Goal: Complete application form

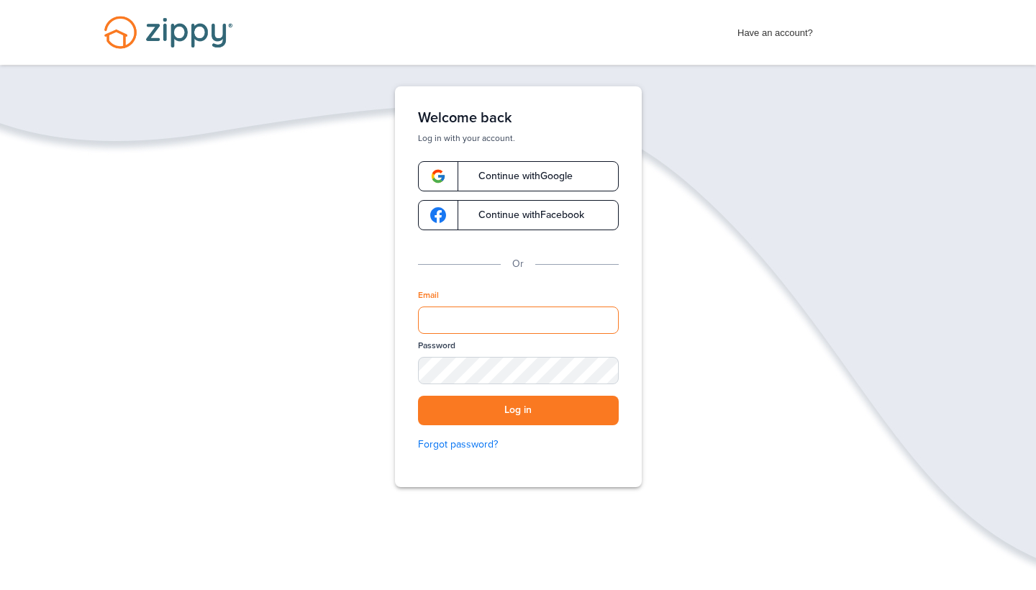
type input "**********"
click at [518, 410] on button "Log in" at bounding box center [518, 410] width 201 height 29
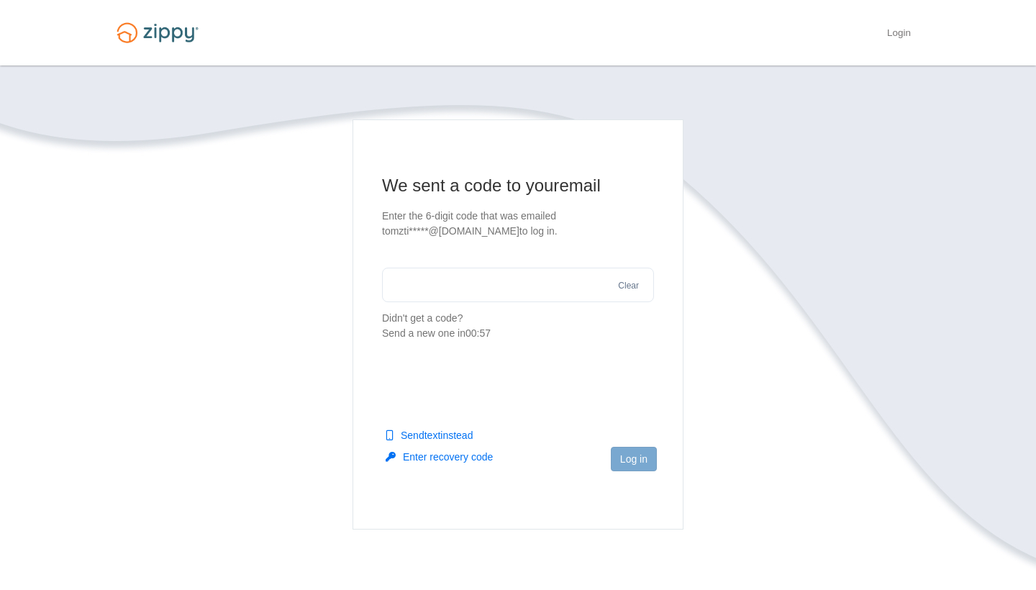
click at [431, 292] on input "text" at bounding box center [518, 285] width 272 height 35
type input "******"
click at [732, 430] on section "We sent a code to your email Enter the 6-digit code that was emailed to mzti***…" at bounding box center [518, 367] width 820 height 496
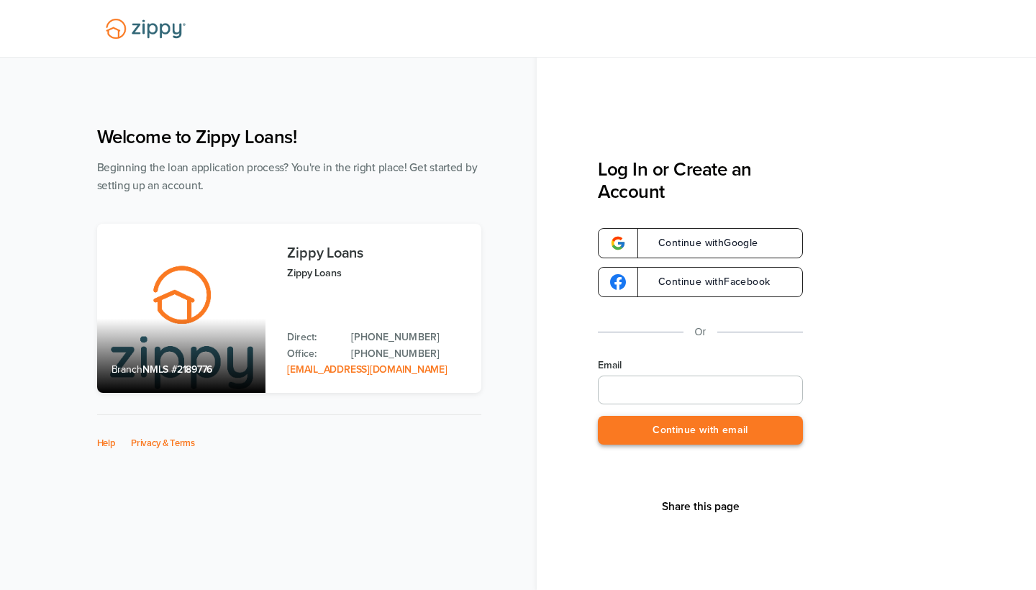
type input "**********"
click at [660, 423] on button "Continue with email" at bounding box center [700, 430] width 205 height 29
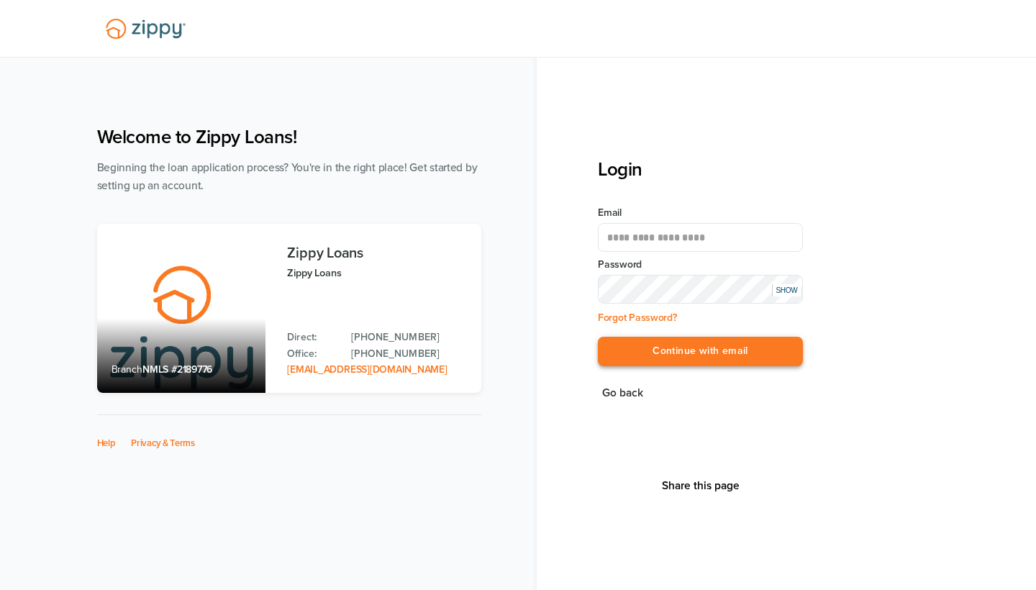
click at [680, 357] on button "Continue with email" at bounding box center [700, 351] width 205 height 29
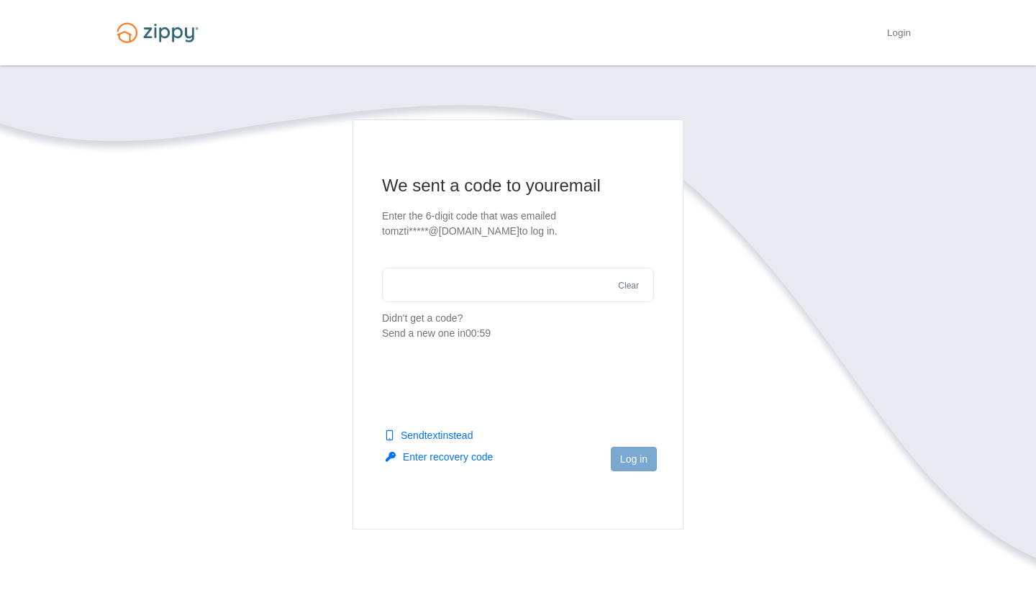
click at [585, 280] on input "text" at bounding box center [518, 285] width 272 height 35
click at [454, 439] on button "Send text instead" at bounding box center [429, 435] width 87 height 14
click at [468, 275] on input "text" at bounding box center [518, 285] width 272 height 35
type input "******"
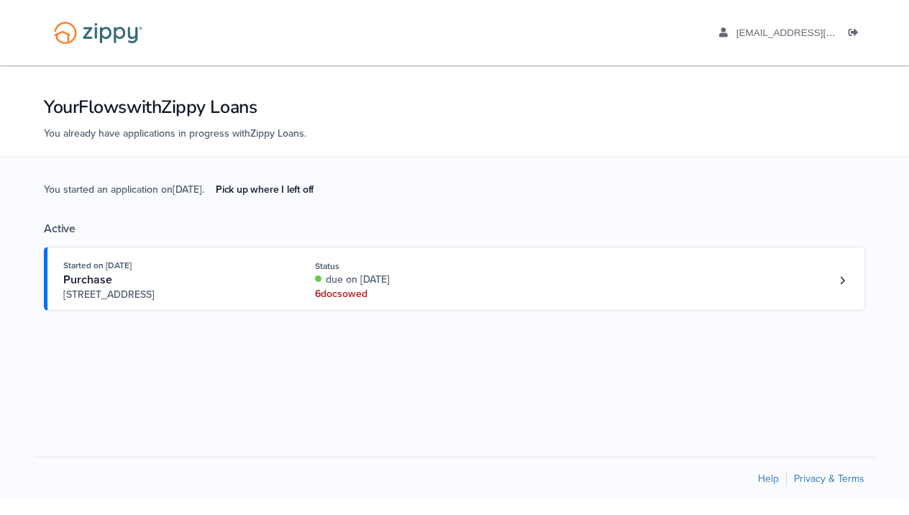
click at [404, 285] on div "due on [DATE]" at bounding box center [411, 280] width 192 height 14
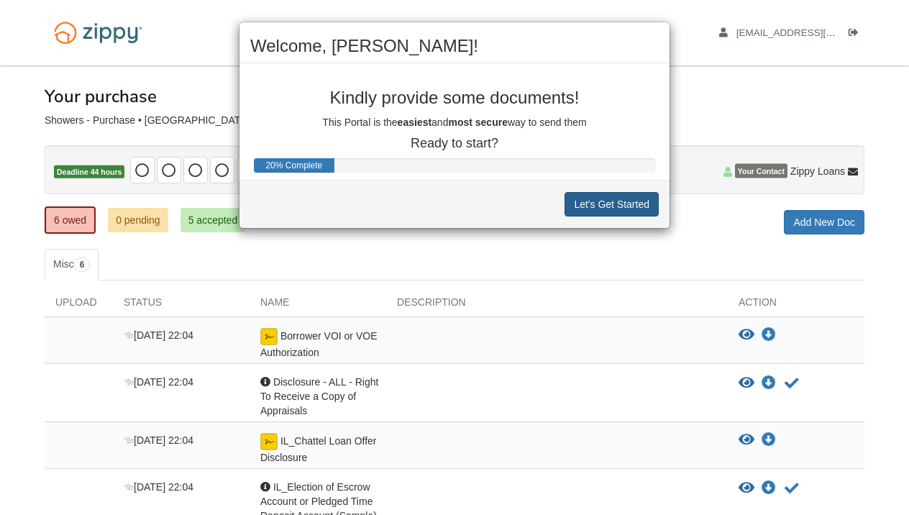
click at [606, 201] on button "Let's Get Started" at bounding box center [612, 204] width 94 height 24
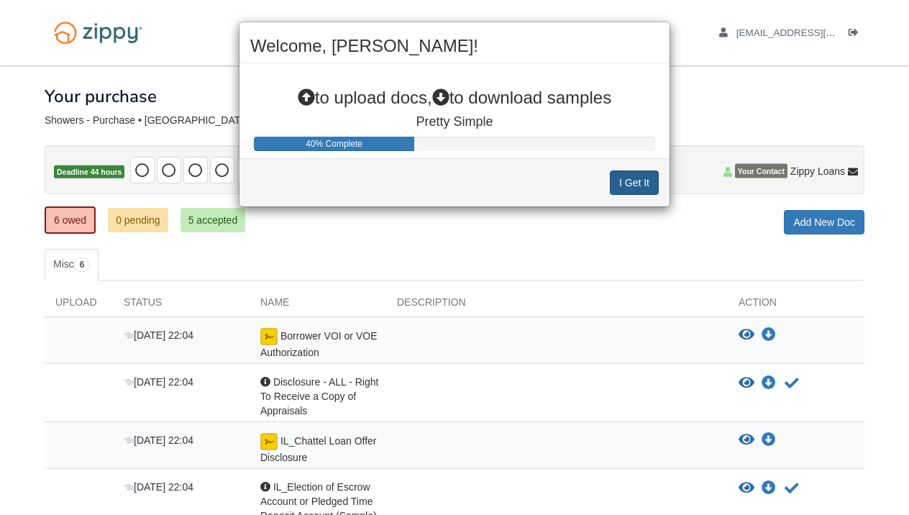
click at [617, 184] on button "I Get It" at bounding box center [634, 182] width 49 height 24
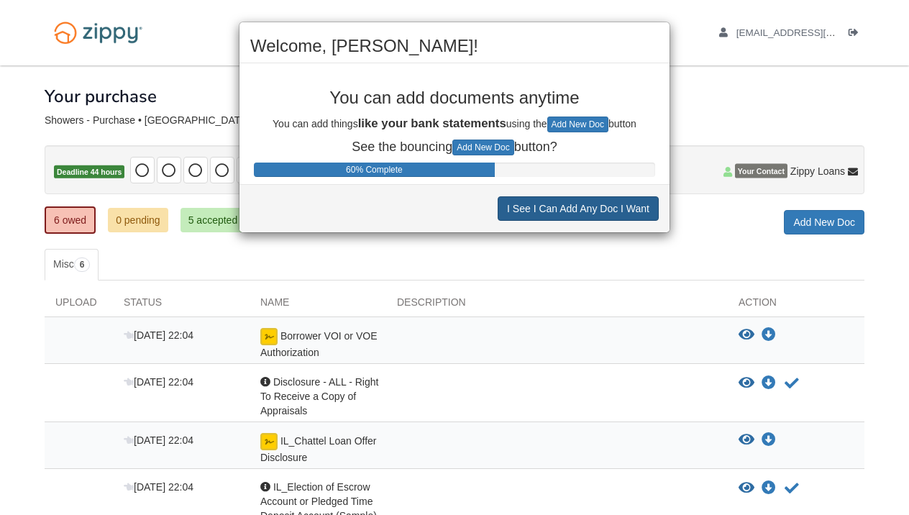
click at [583, 212] on button "I See I Can Add Any Doc I Want" at bounding box center [578, 208] width 161 height 24
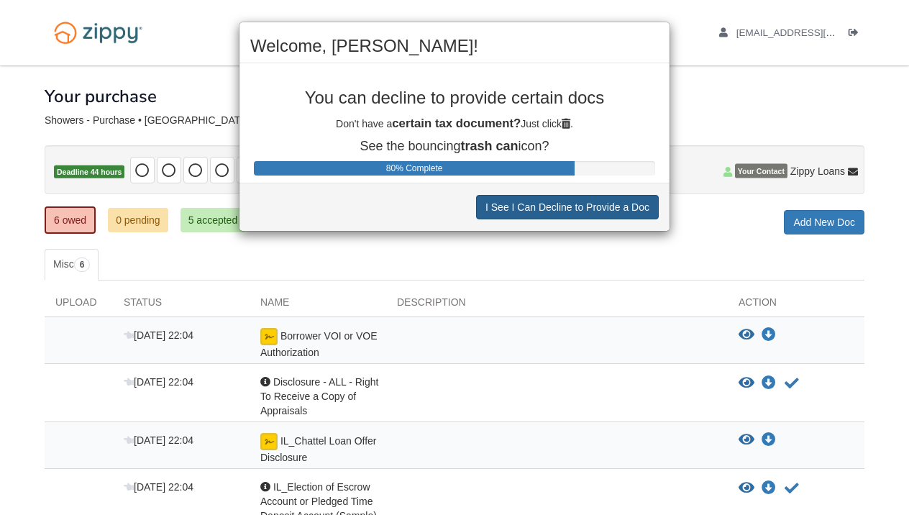
click at [566, 205] on button "I See I Can Decline to Provide a Doc" at bounding box center [567, 207] width 183 height 24
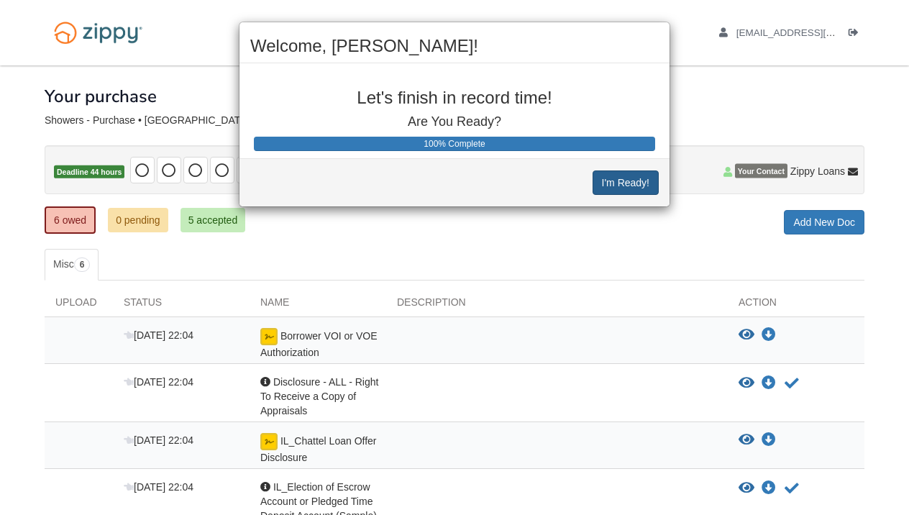
click at [616, 184] on button "I'm Ready!" at bounding box center [626, 182] width 66 height 24
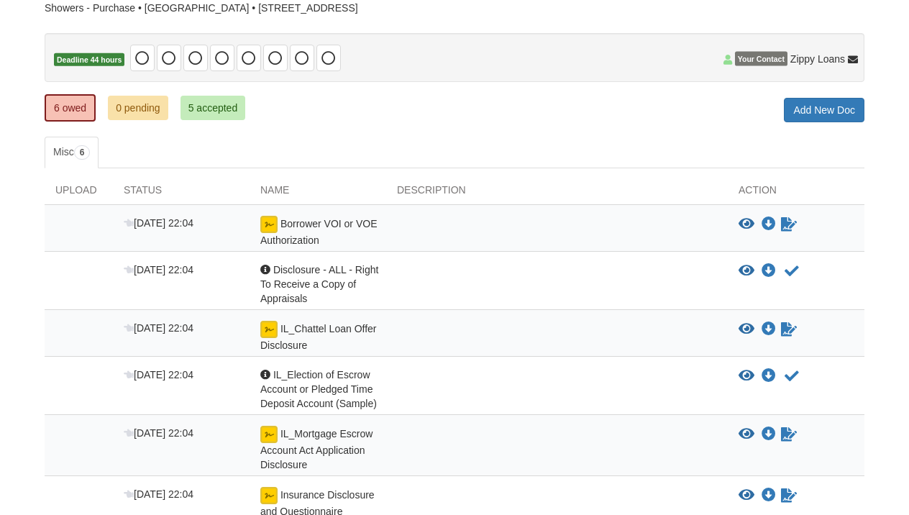
scroll to position [116, 0]
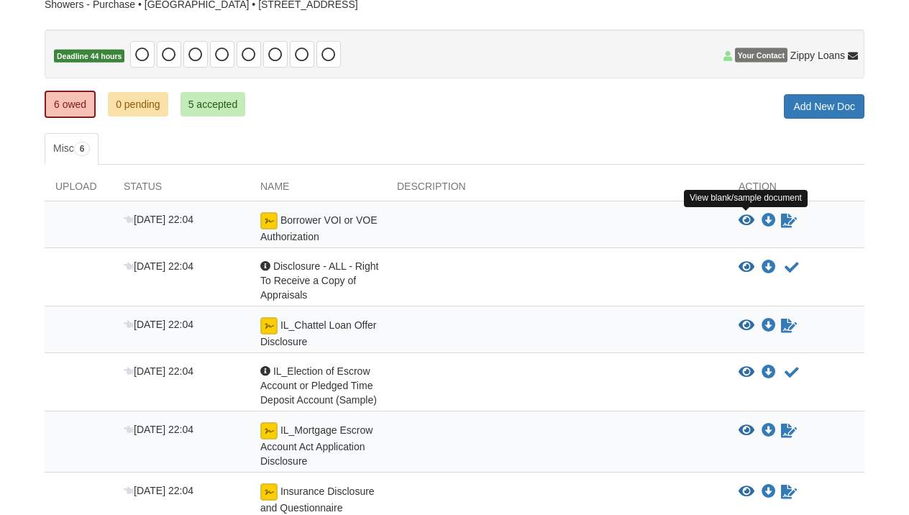
click at [747, 216] on icon "View Borrower VOI or VOE Authorization" at bounding box center [747, 221] width 16 height 14
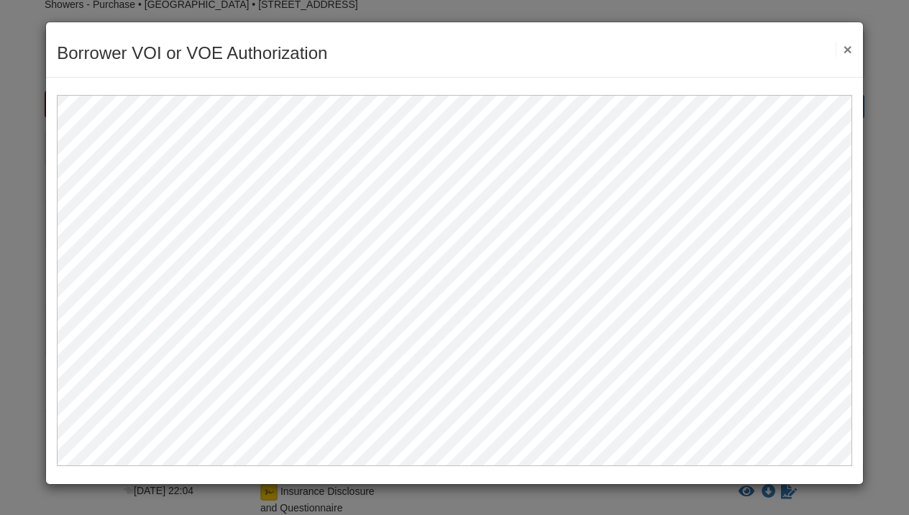
scroll to position [0, 0]
click at [847, 52] on button "×" at bounding box center [844, 49] width 17 height 15
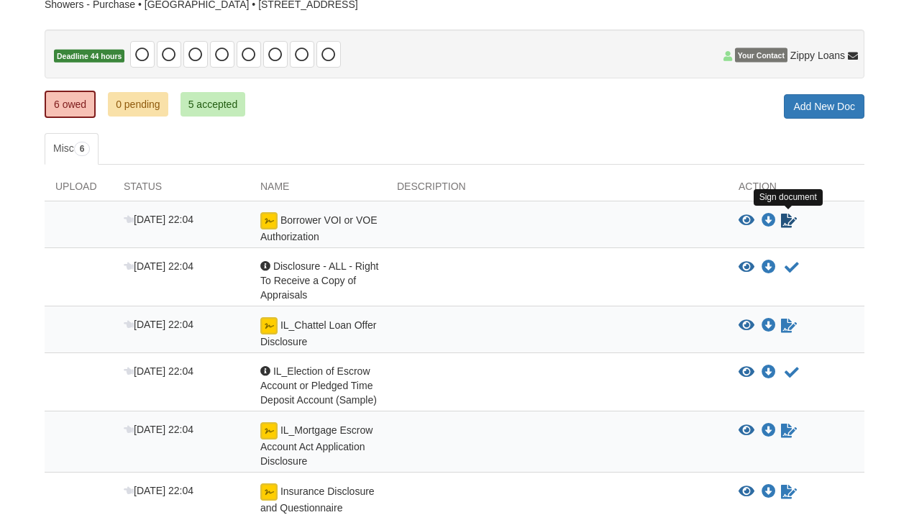
click at [783, 219] on icon "Sign Form" at bounding box center [789, 221] width 16 height 14
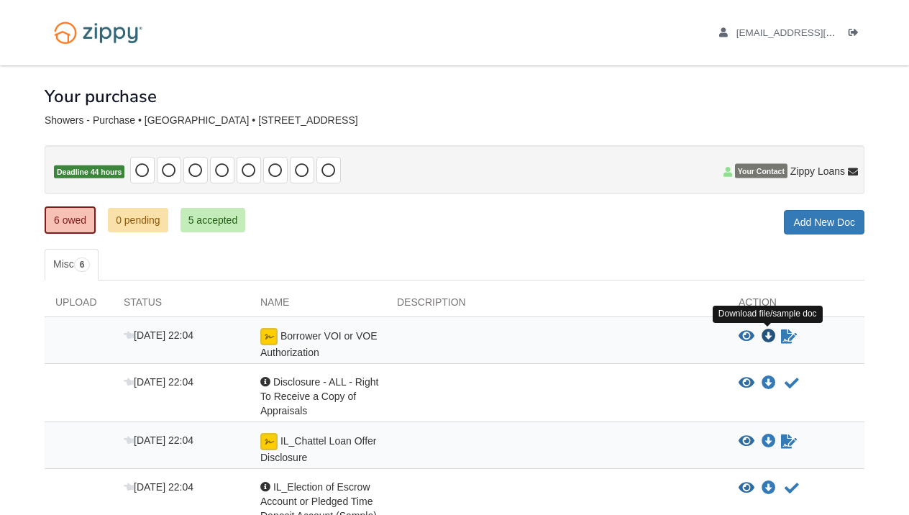
click at [768, 332] on icon "Download Borrower VOI or VOE Authorization" at bounding box center [769, 336] width 14 height 14
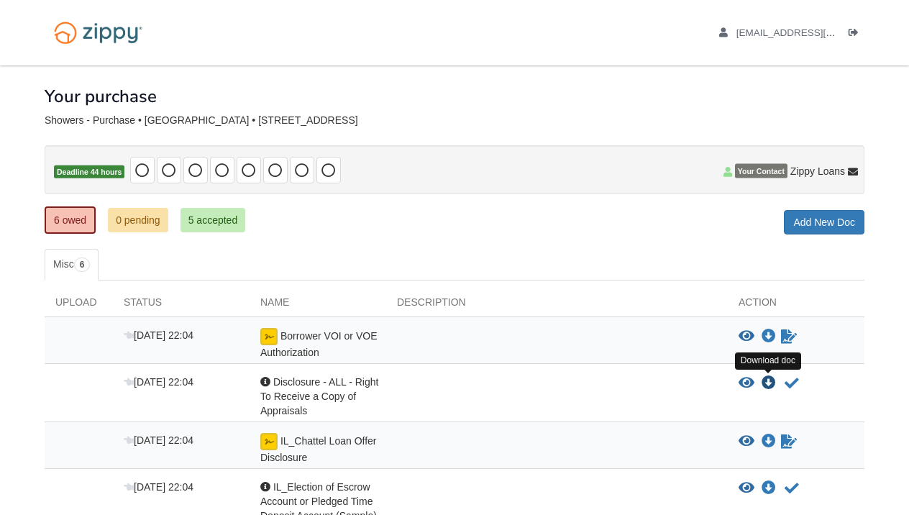
click at [763, 383] on icon "Download Disclosure - ALL - Right To Receive a Copy of Appraisals" at bounding box center [769, 383] width 14 height 14
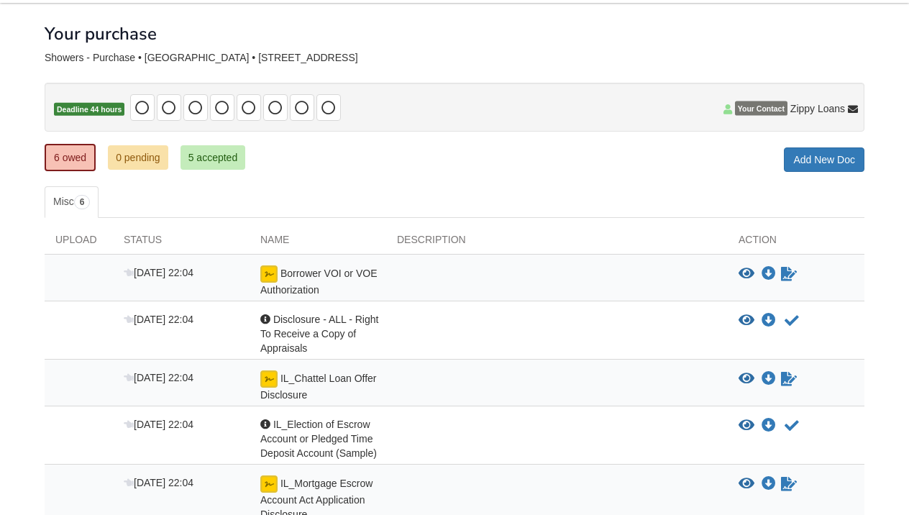
scroll to position [62, 0]
click at [765, 382] on icon "Download IL_Chattel Loan Offer Disclosure" at bounding box center [769, 380] width 14 height 14
click at [772, 422] on icon "Download IL_Election of Escrow Account or Pledged Time Deposit Account (Sample)" at bounding box center [769, 426] width 14 height 14
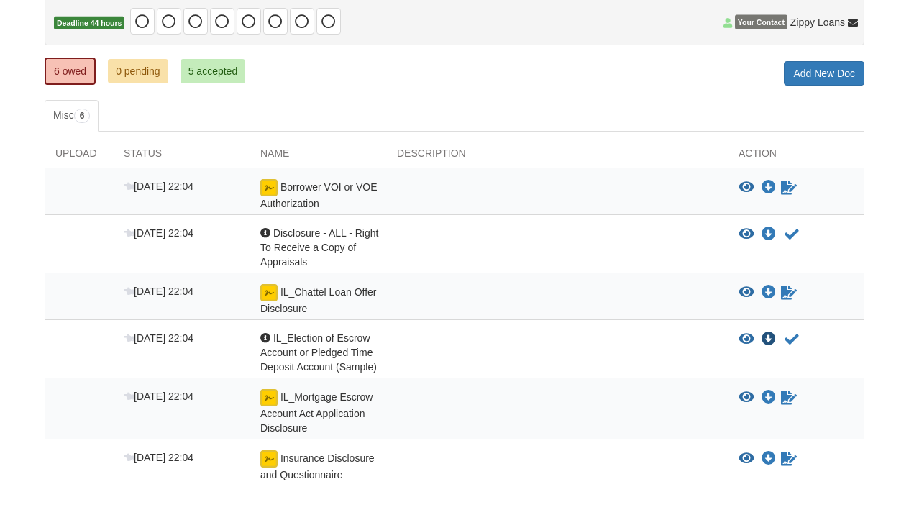
scroll to position [150, 0]
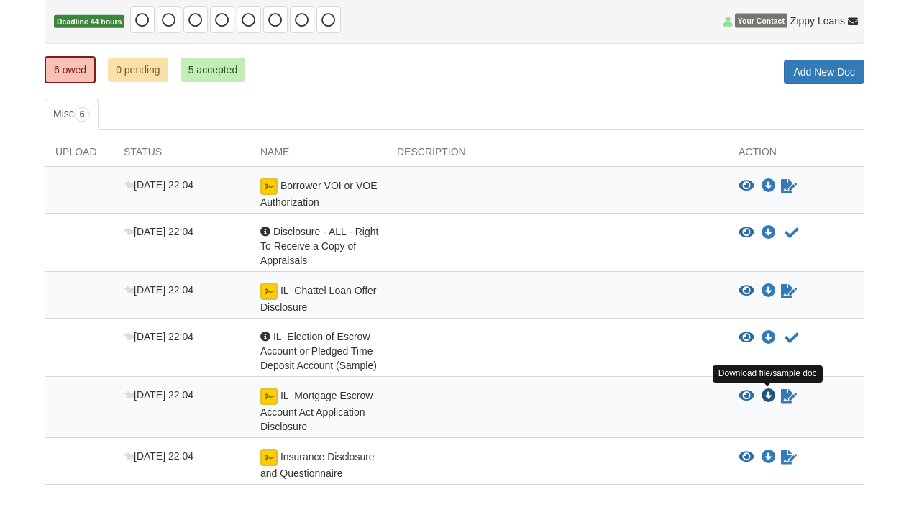
click at [770, 401] on icon "Download IL_Mortgage Escrow Account Act Application Disclosure" at bounding box center [769, 396] width 14 height 14
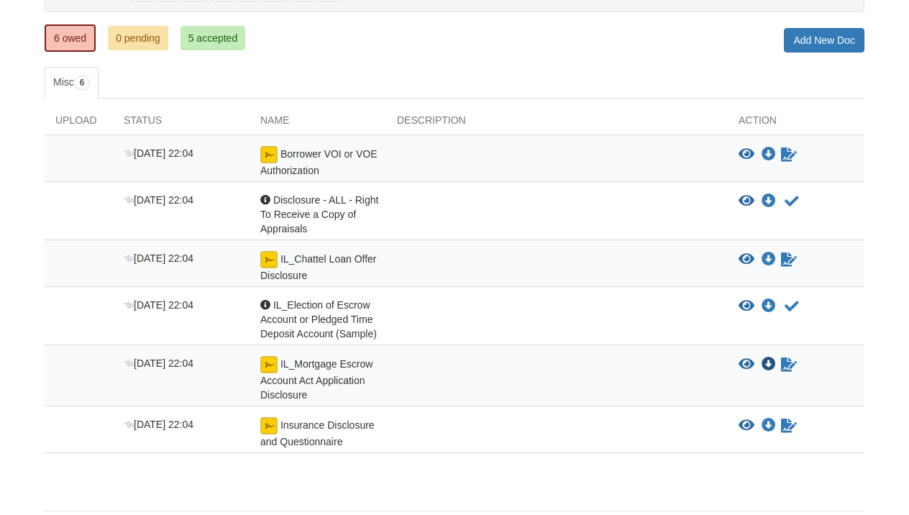
scroll to position [184, 0]
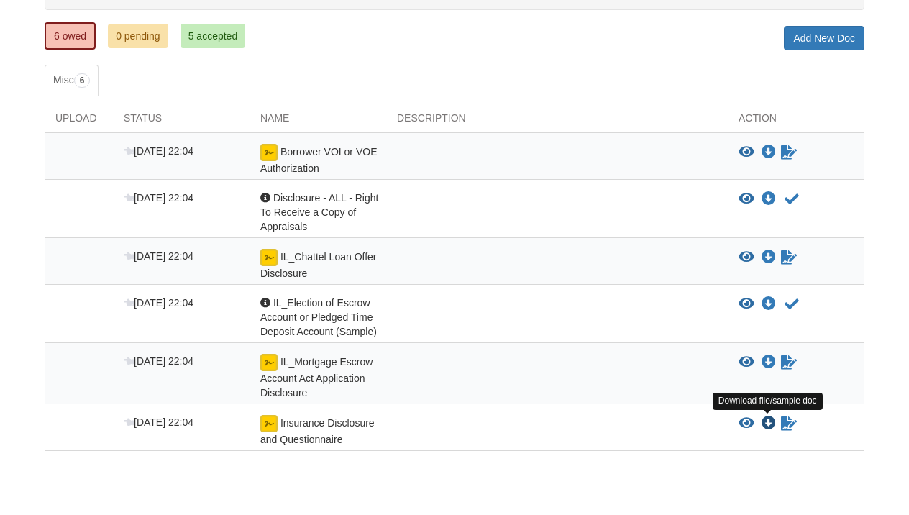
click at [765, 427] on icon "Download Insurance Disclosure and Questionnaire" at bounding box center [769, 424] width 14 height 14
click at [745, 301] on icon "View IL_Election of Escrow Account or Pledged Time Deposit Account (Sample)" at bounding box center [747, 304] width 16 height 14
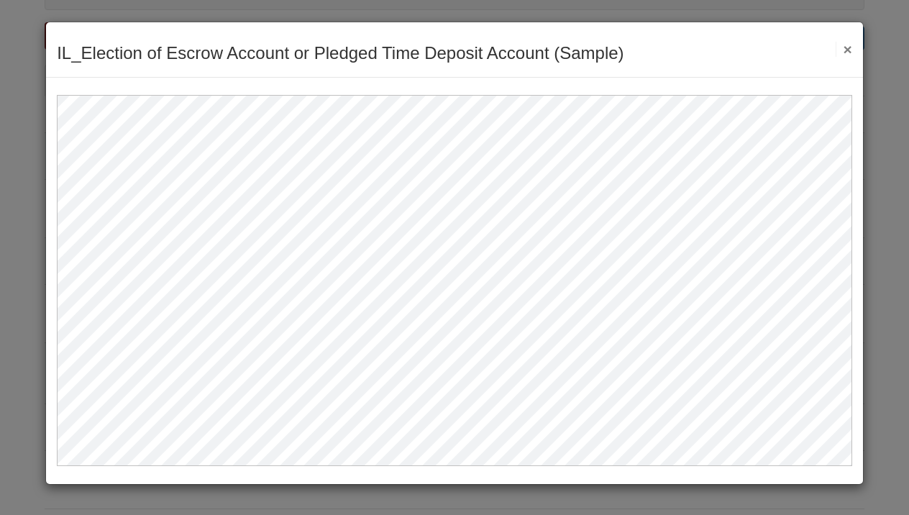
scroll to position [0, 0]
click at [845, 57] on button "×" at bounding box center [844, 49] width 17 height 15
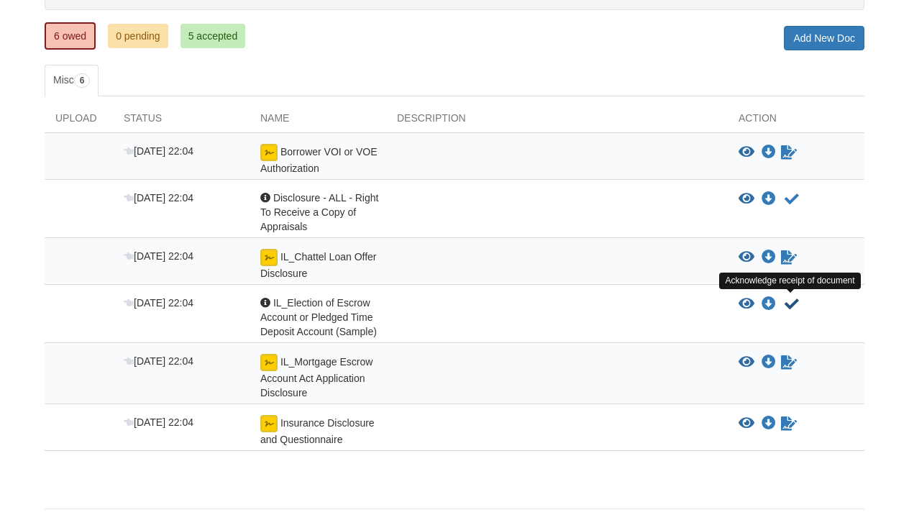
click at [792, 300] on icon "Acknowledge receipt of document" at bounding box center [792, 304] width 14 height 14
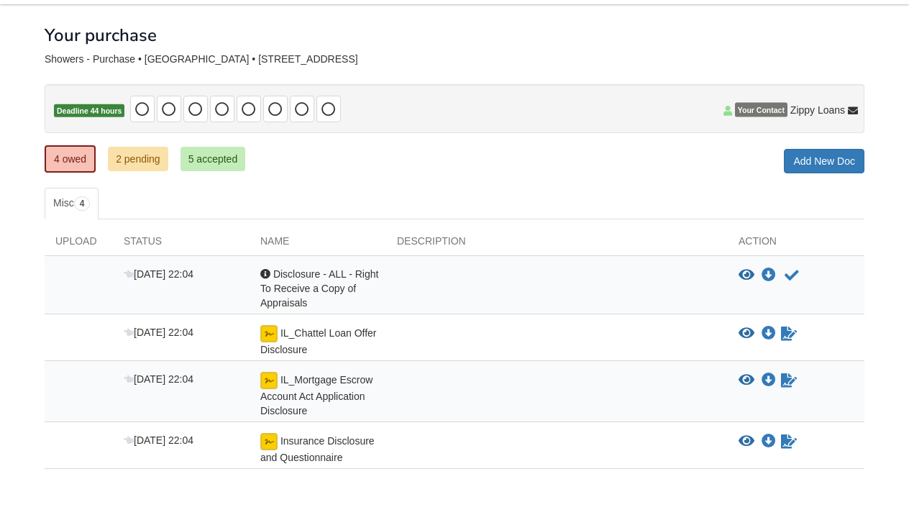
scroll to position [64, 0]
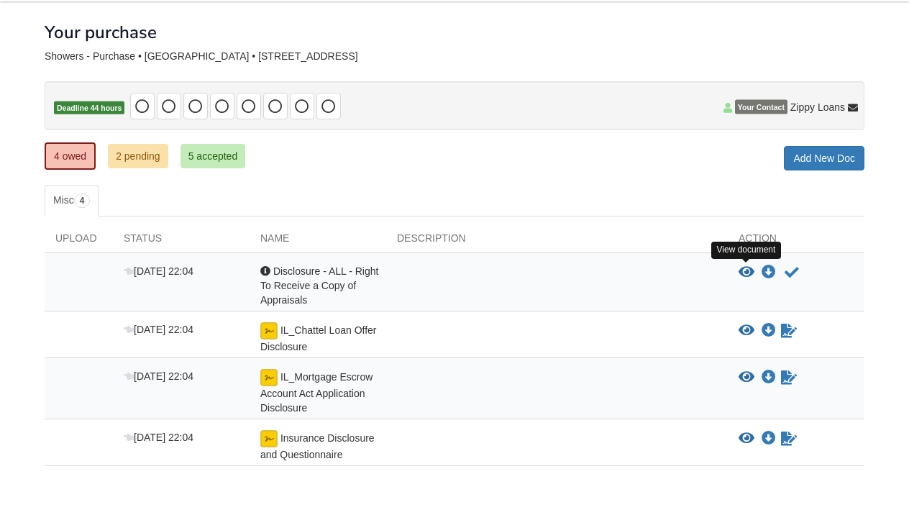
click at [743, 271] on icon "View Disclosure - ALL - Right To Receive a Copy of Appraisals" at bounding box center [747, 272] width 16 height 14
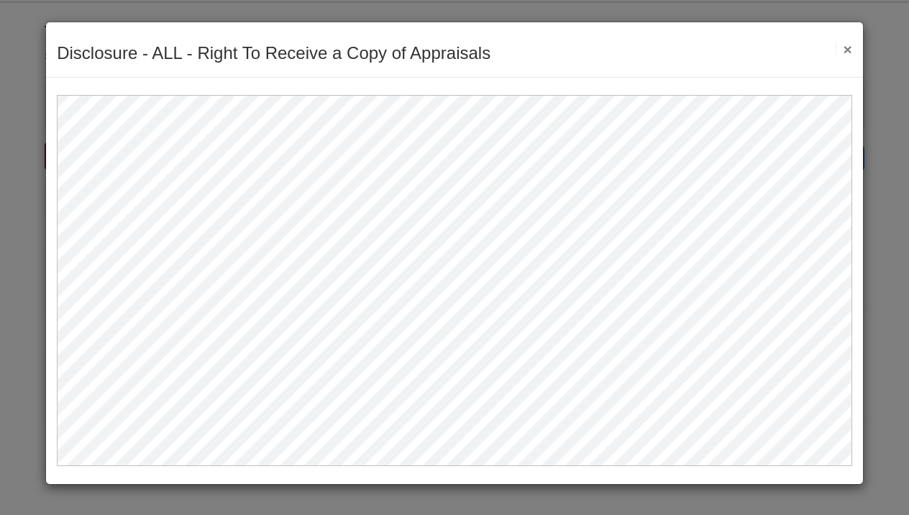
scroll to position [0, 0]
click at [845, 45] on button "×" at bounding box center [844, 49] width 17 height 15
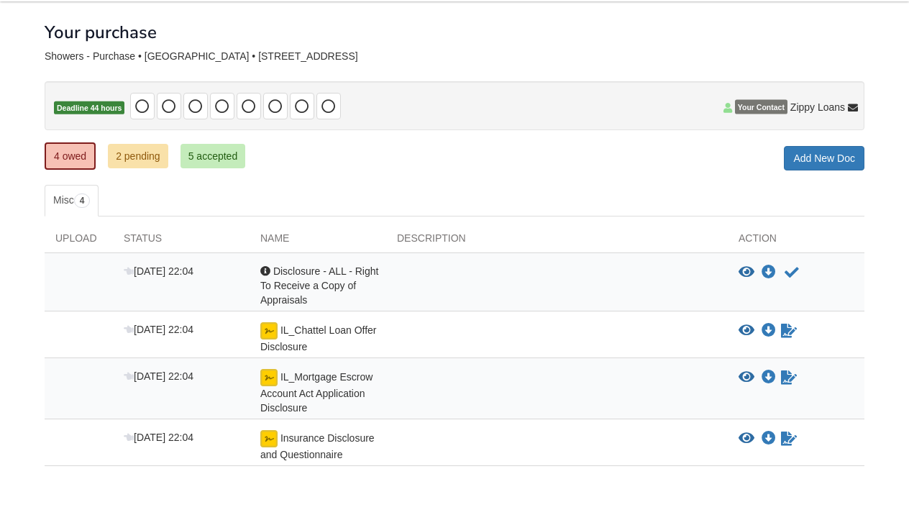
drag, startPoint x: 712, startPoint y: 9, endPoint x: 796, endPoint y: 25, distance: 85.6
click at [796, 25] on div "Your purchase" at bounding box center [455, 21] width 820 height 40
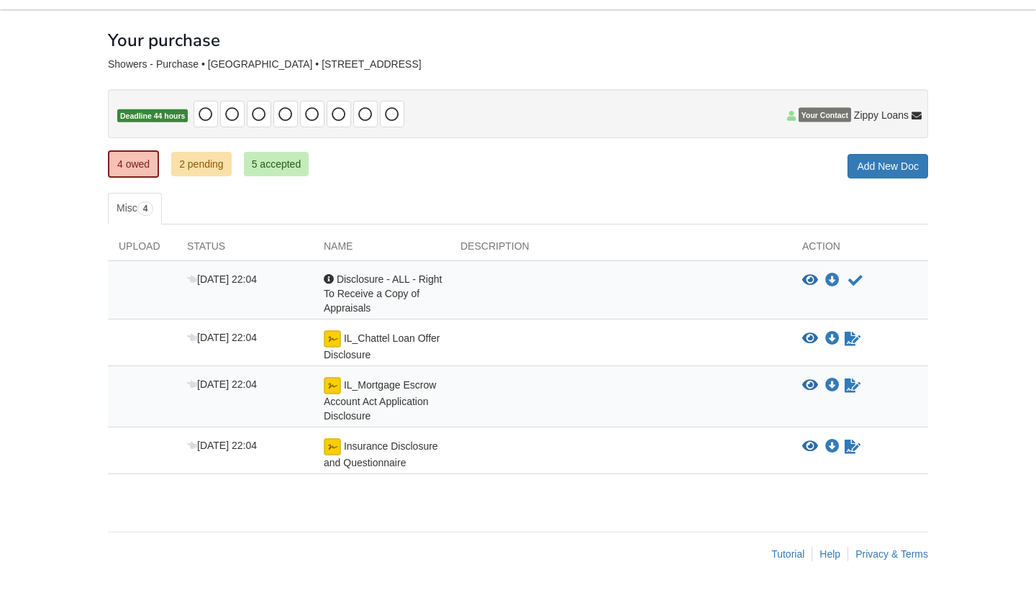
scroll to position [55, 0]
click at [291, 167] on link "5 accepted" at bounding box center [276, 165] width 65 height 24
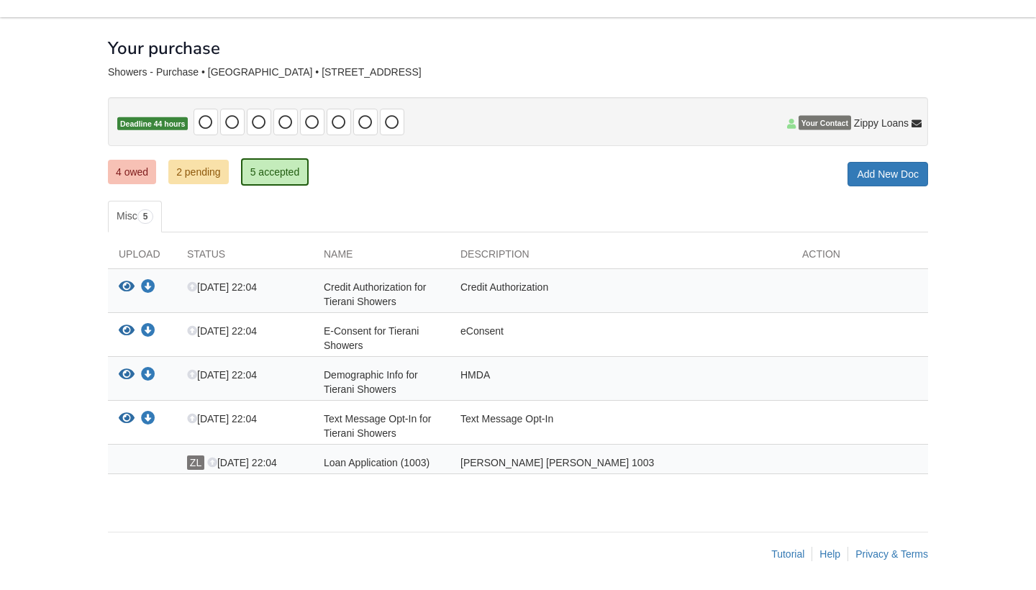
scroll to position [47, 0]
click at [126, 328] on icon "View E-Consent for Tierani Showers" at bounding box center [127, 331] width 16 height 14
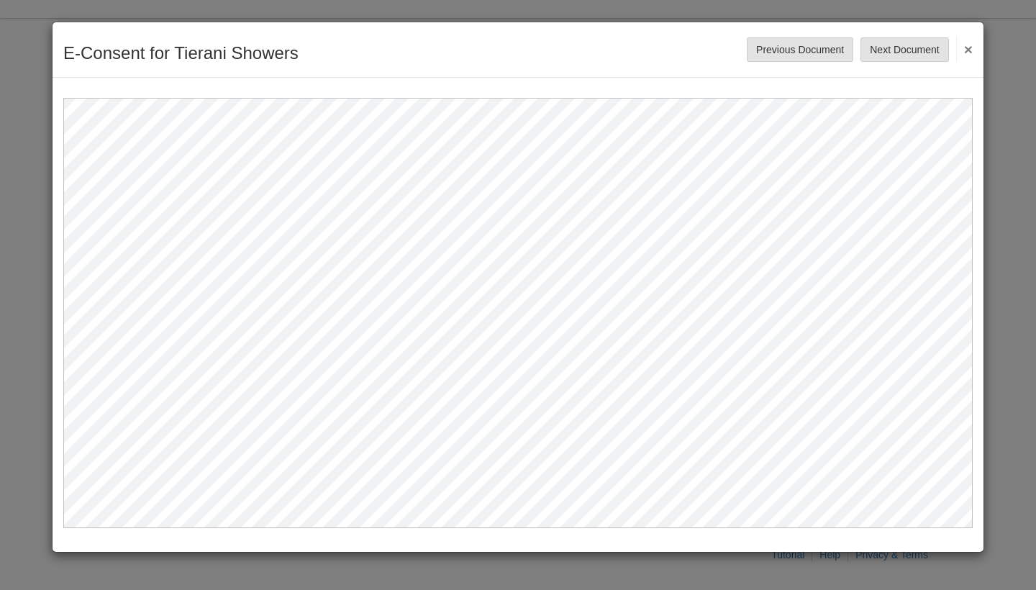
scroll to position [0, 0]
click at [931, 40] on button "Next Document" at bounding box center [904, 49] width 88 height 24
click at [892, 51] on button "Next Document" at bounding box center [904, 49] width 88 height 24
click at [895, 58] on button "Next Document" at bounding box center [904, 49] width 88 height 24
click at [895, 55] on button "Next Document" at bounding box center [904, 49] width 88 height 24
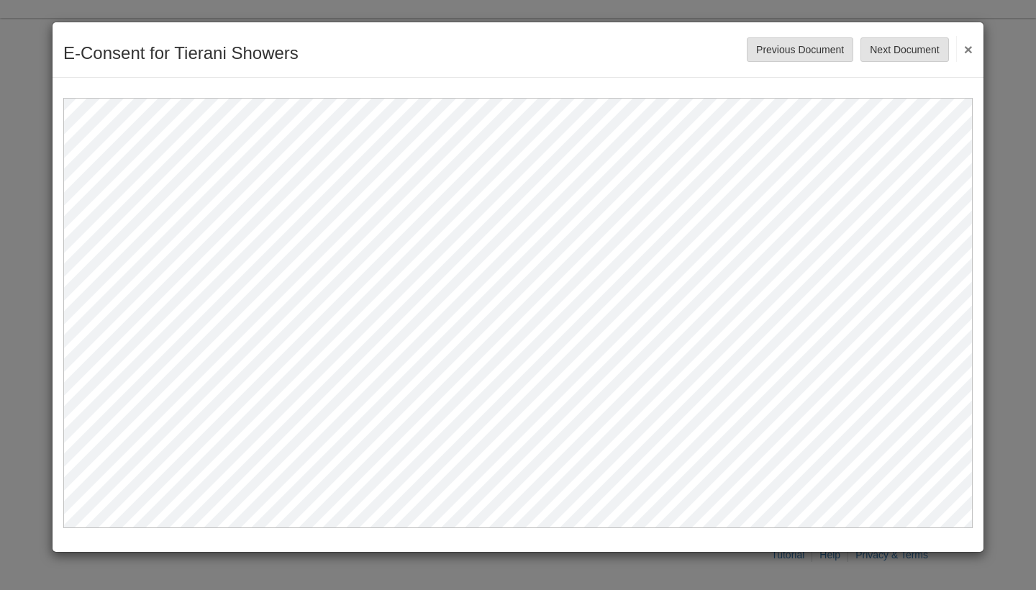
click at [896, 55] on button "Next Document" at bounding box center [904, 49] width 88 height 24
click at [896, 53] on button "Next Document" at bounding box center [904, 49] width 88 height 24
click at [970, 53] on button "×" at bounding box center [964, 49] width 17 height 26
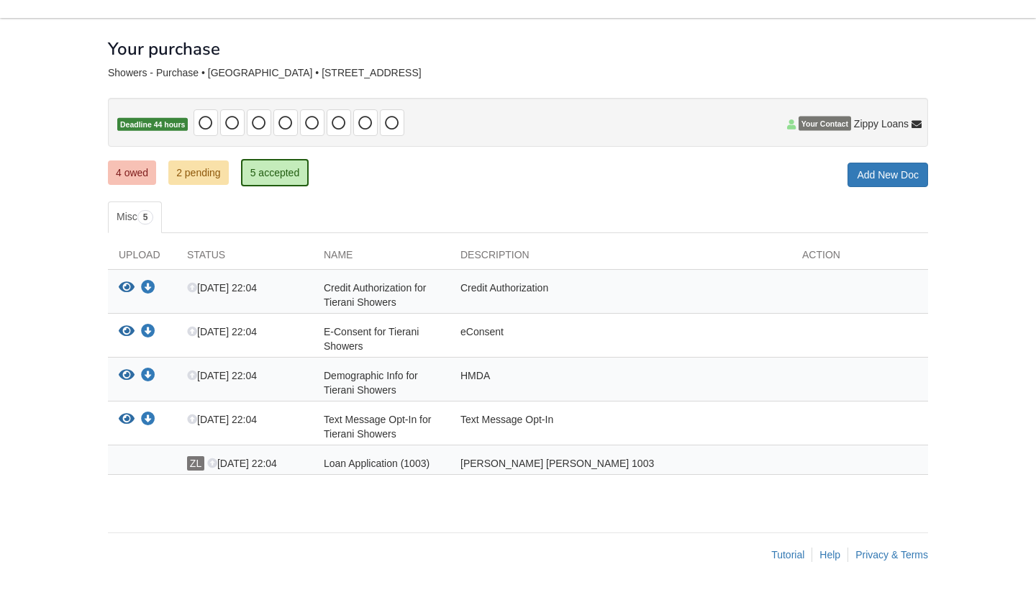
click at [137, 178] on link "4 owed" at bounding box center [132, 172] width 48 height 24
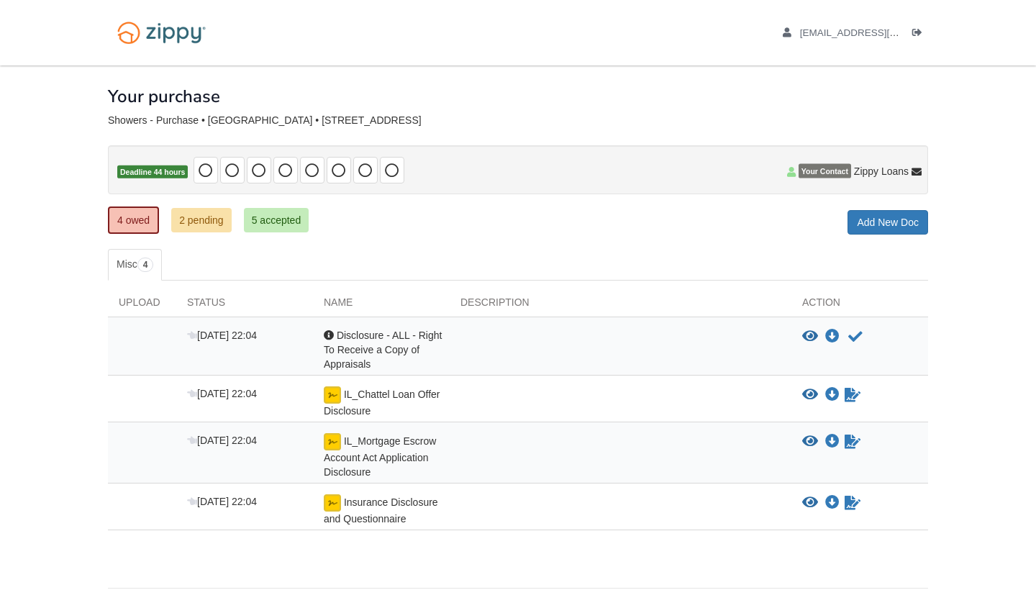
click at [203, 225] on link "2 pending" at bounding box center [201, 220] width 60 height 24
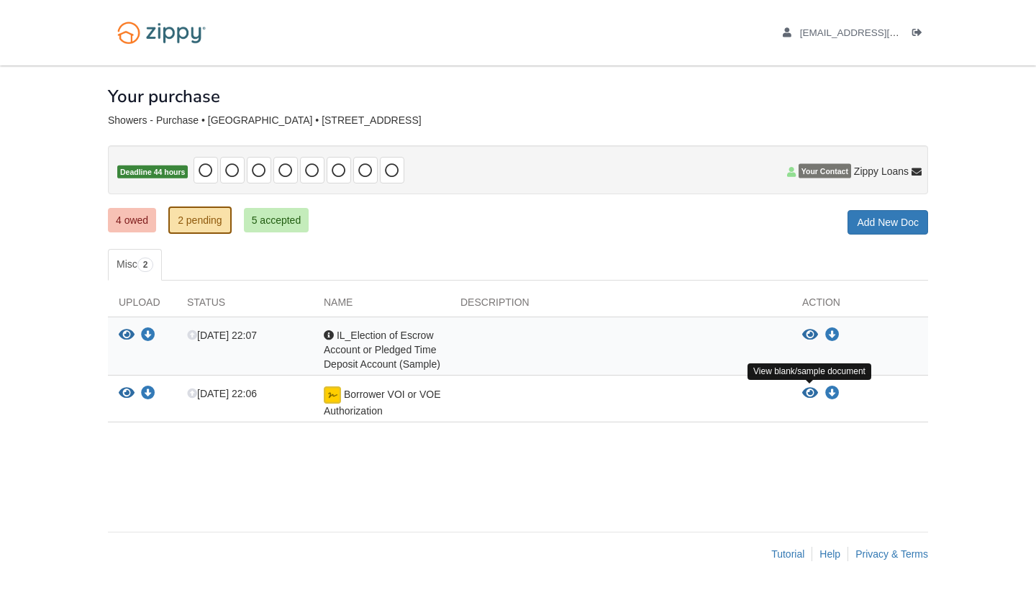
click at [812, 388] on icon "View Borrower VOI or VOE Authorization" at bounding box center [810, 393] width 16 height 14
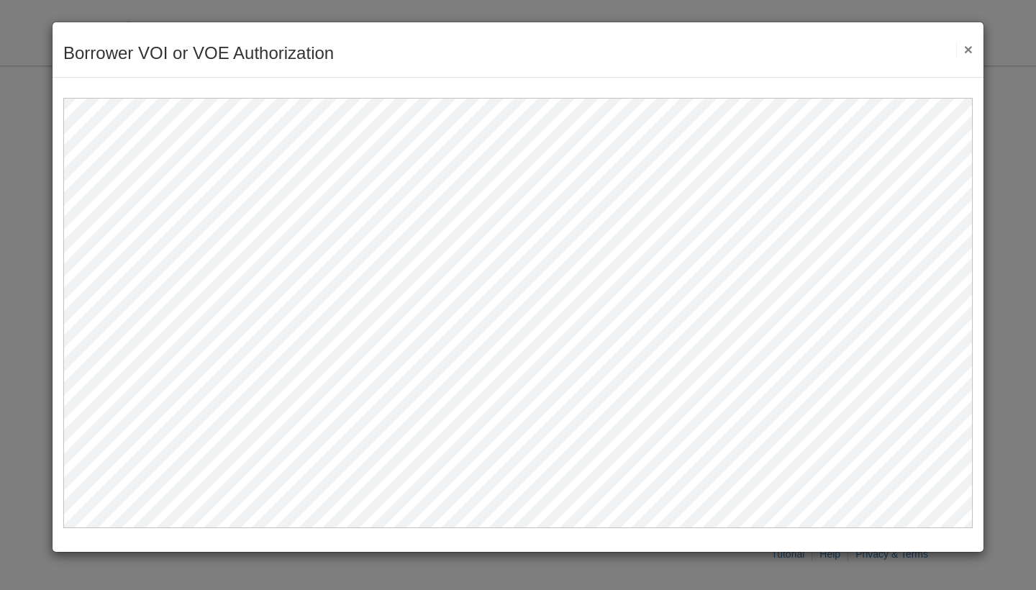
click at [968, 53] on button "×" at bounding box center [964, 49] width 17 height 15
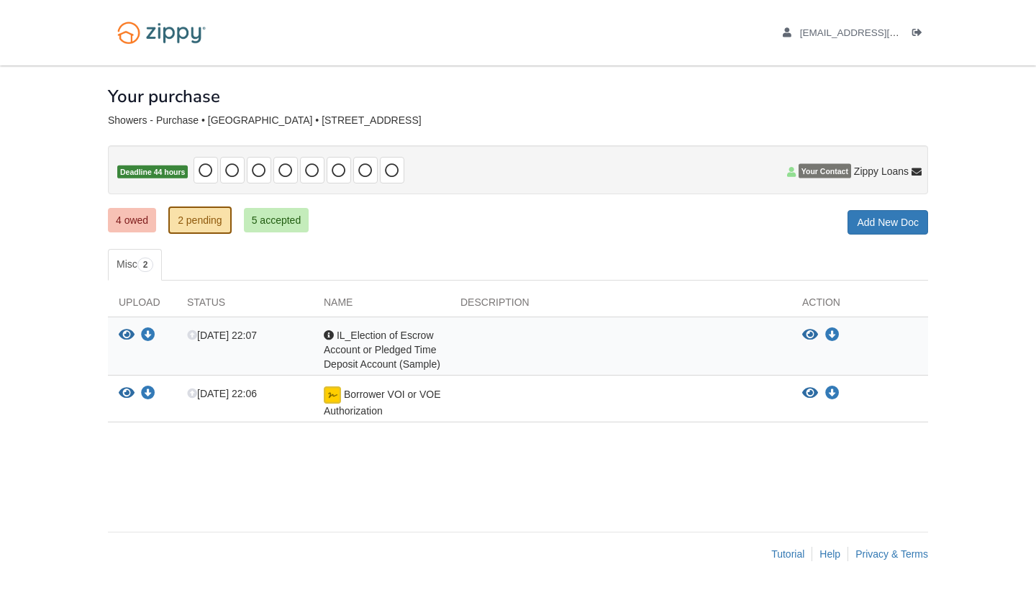
click at [145, 214] on link "4 owed" at bounding box center [132, 220] width 48 height 24
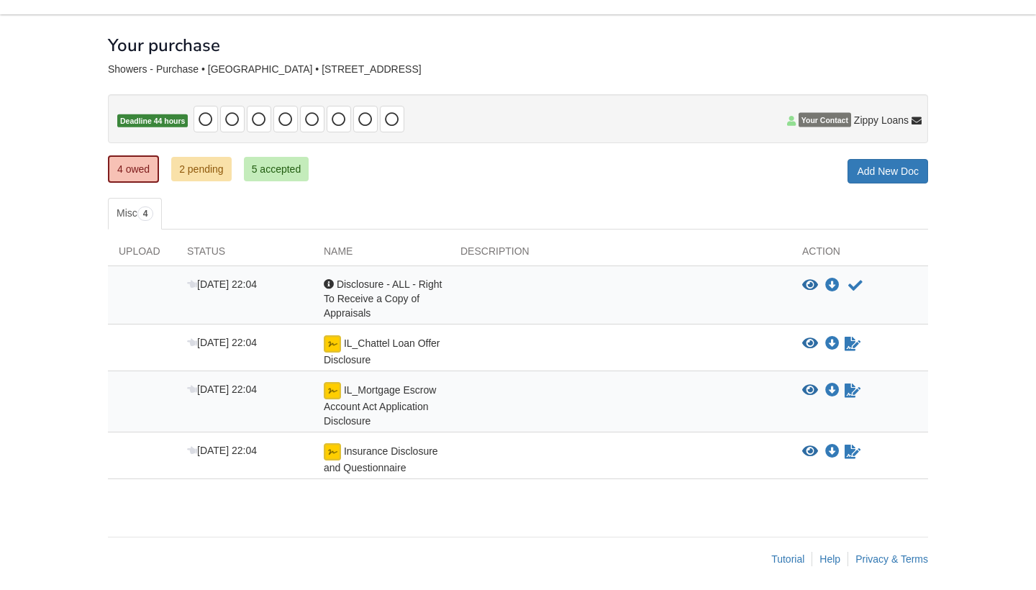
scroll to position [54, 0]
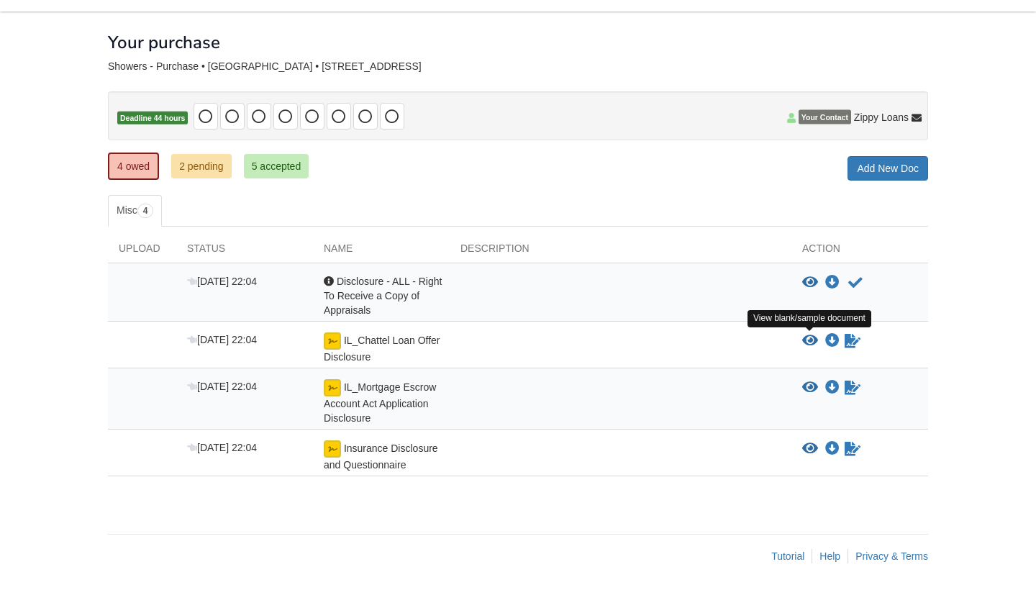
click at [809, 338] on icon "View IL_Chattel Loan Offer Disclosure" at bounding box center [810, 341] width 16 height 14
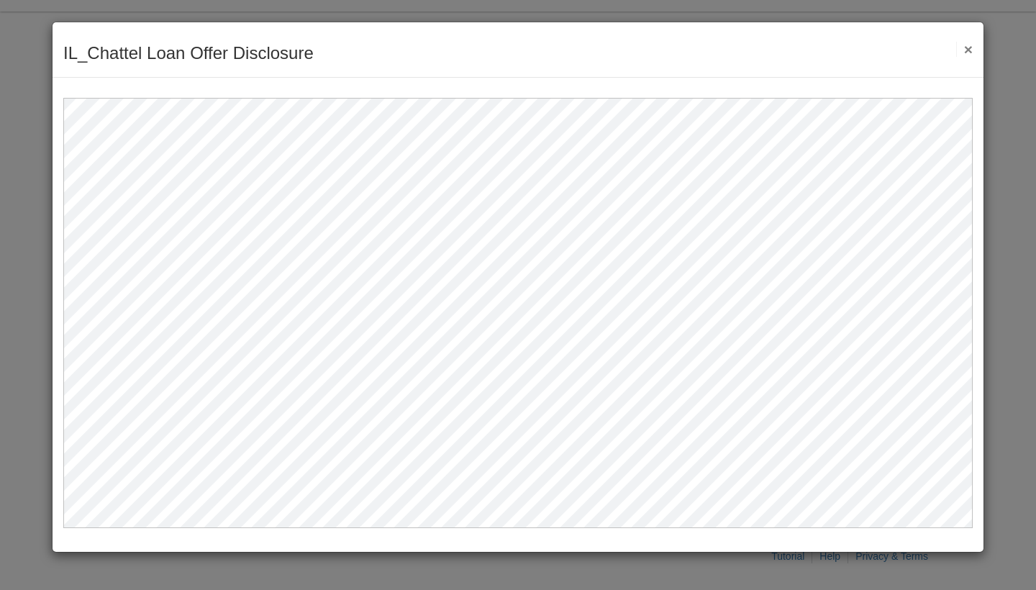
scroll to position [0, 0]
click at [961, 50] on button "×" at bounding box center [964, 49] width 17 height 15
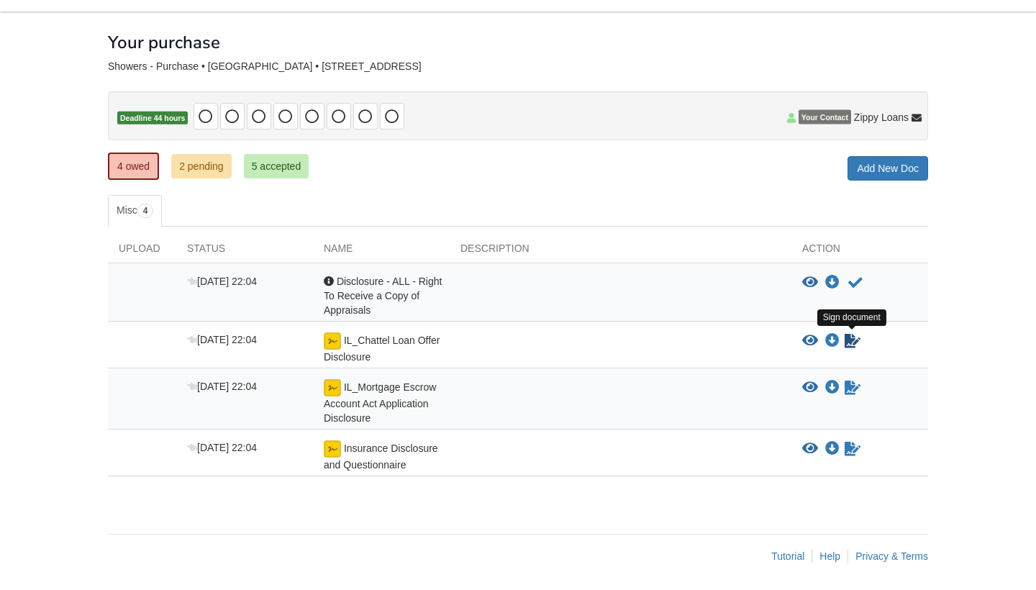
click at [852, 340] on icon "Sign Form" at bounding box center [853, 341] width 16 height 14
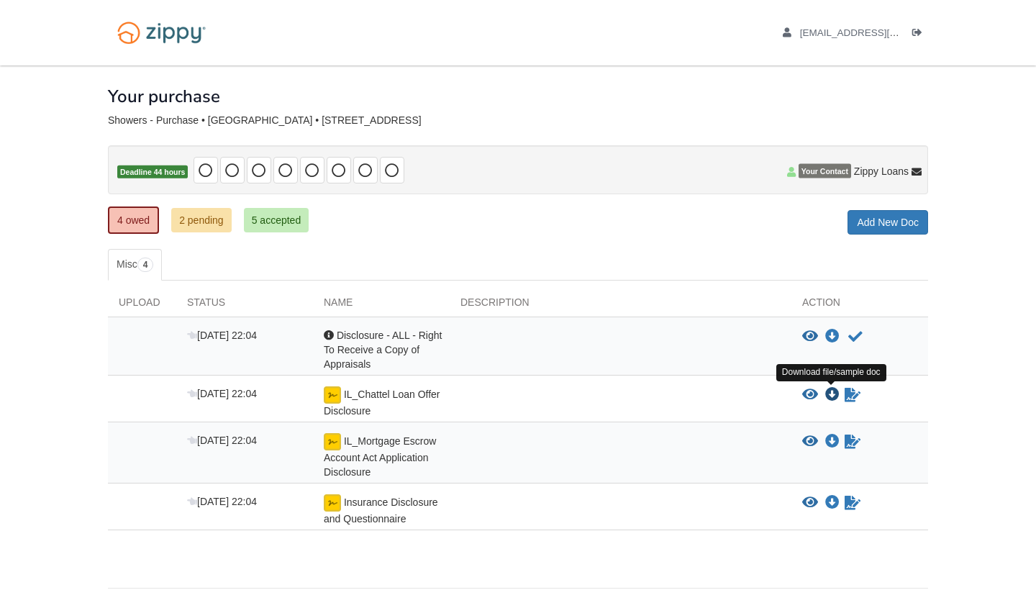
click at [829, 396] on icon "Download IL_Chattel Loan Offer Disclosure" at bounding box center [832, 395] width 14 height 14
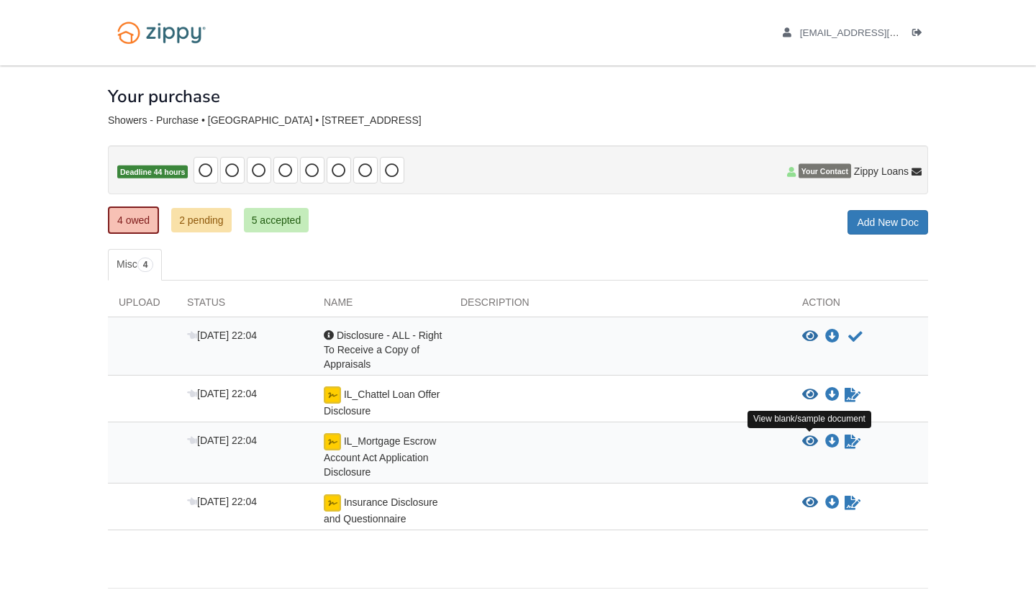
click at [810, 440] on icon "View IL_Mortgage Escrow Account Act Application Disclosure" at bounding box center [810, 442] width 16 height 14
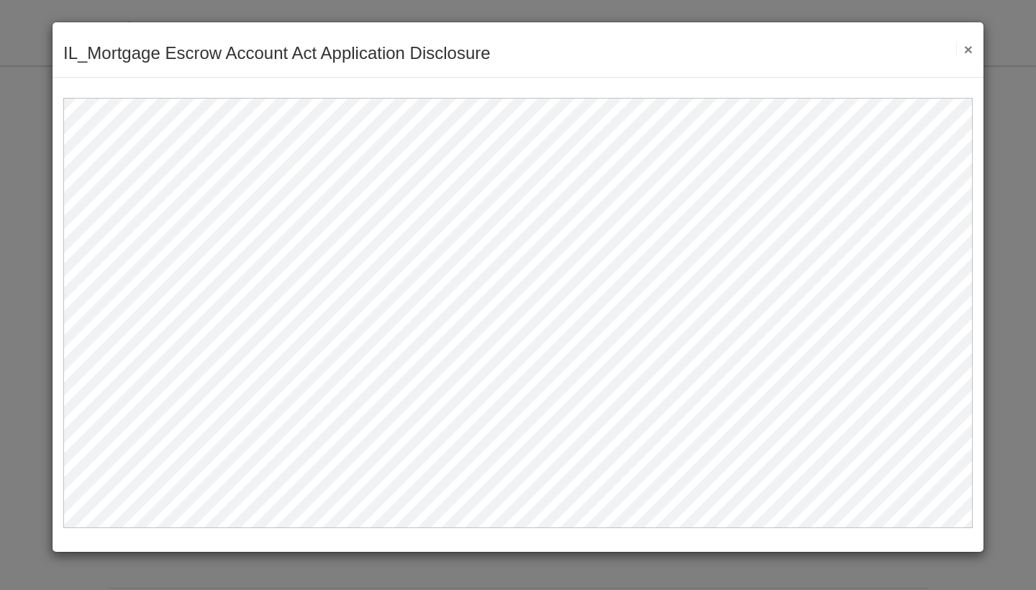
click at [966, 51] on button "×" at bounding box center [964, 49] width 17 height 15
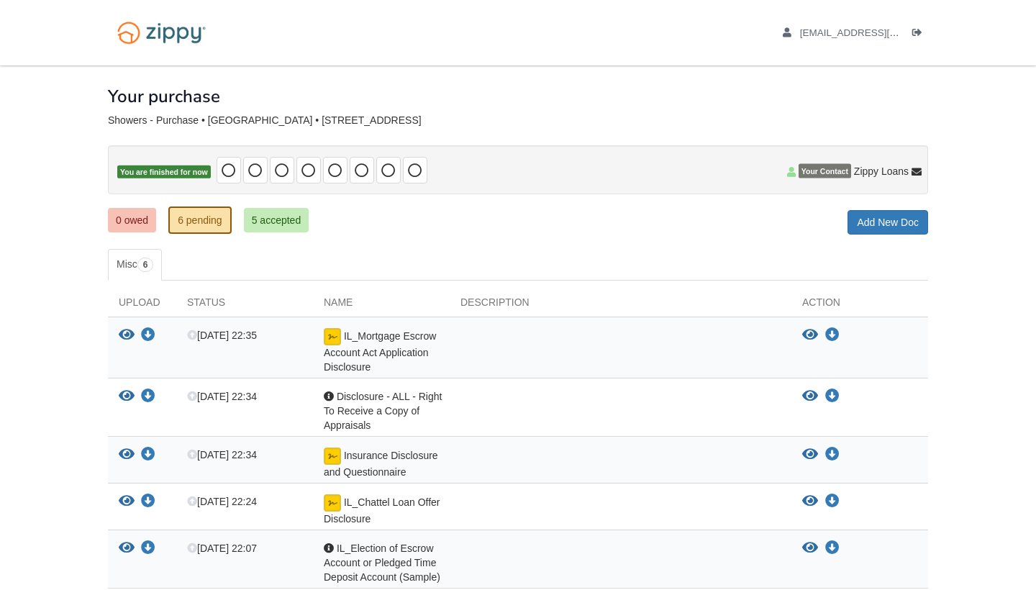
click at [143, 222] on link "0 owed" at bounding box center [132, 220] width 48 height 24
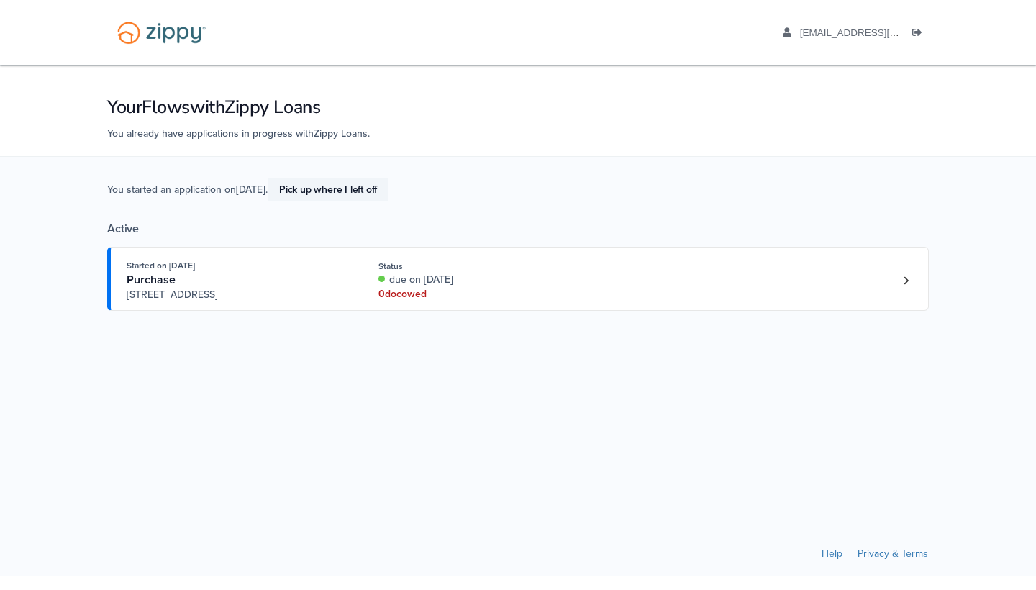
click at [345, 186] on link "Pick up where I left off" at bounding box center [328, 190] width 121 height 24
click at [593, 300] on div "Started on [DATE] Purchase [STREET_ADDRESS] Status due on [DATE] 0 doc owed" at bounding box center [511, 280] width 768 height 44
